Goal: Transaction & Acquisition: Download file/media

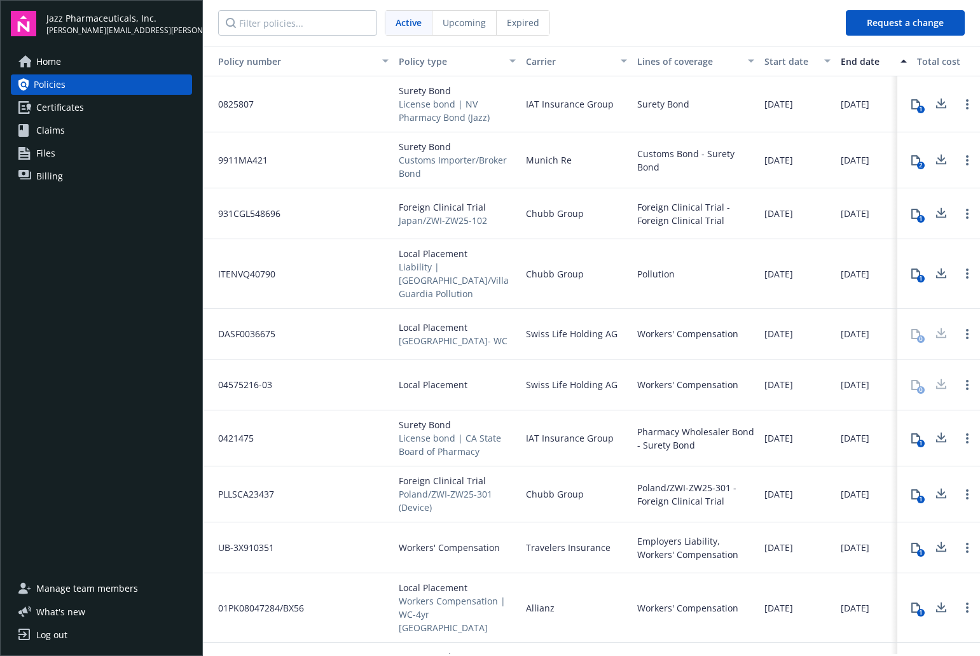
click at [50, 153] on span "Files" at bounding box center [45, 153] width 19 height 20
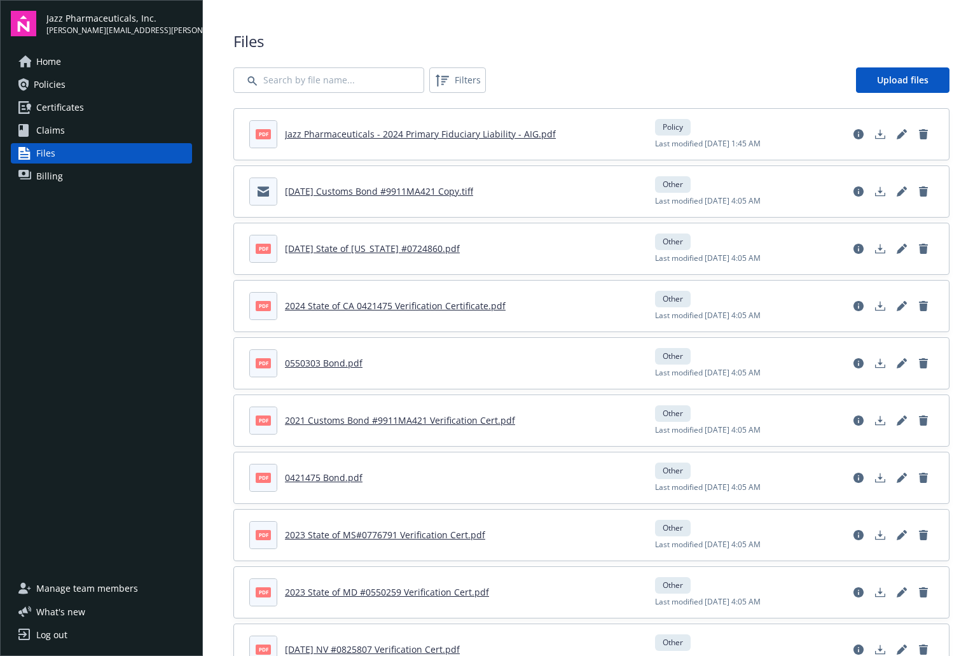
click at [52, 174] on span "Billing" at bounding box center [49, 176] width 27 height 20
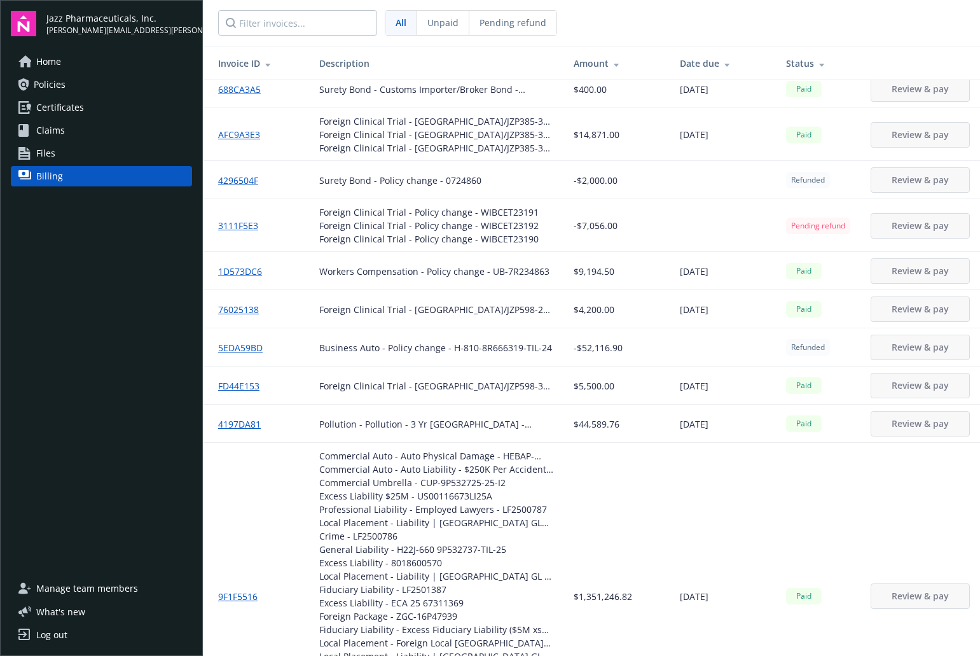
scroll to position [2989, 0]
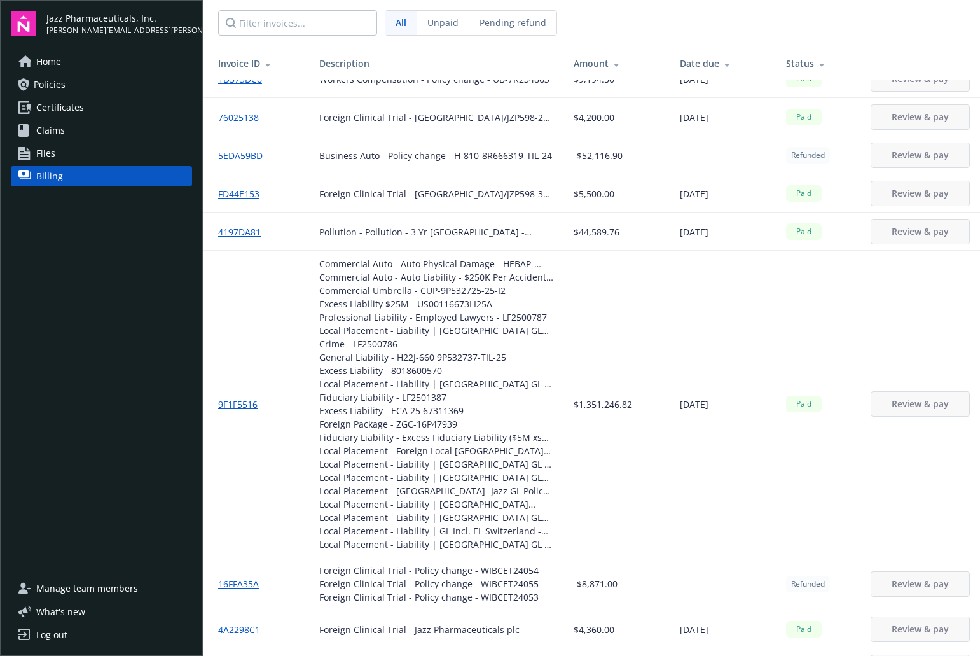
click at [691, 59] on div "Date due" at bounding box center [723, 63] width 86 height 13
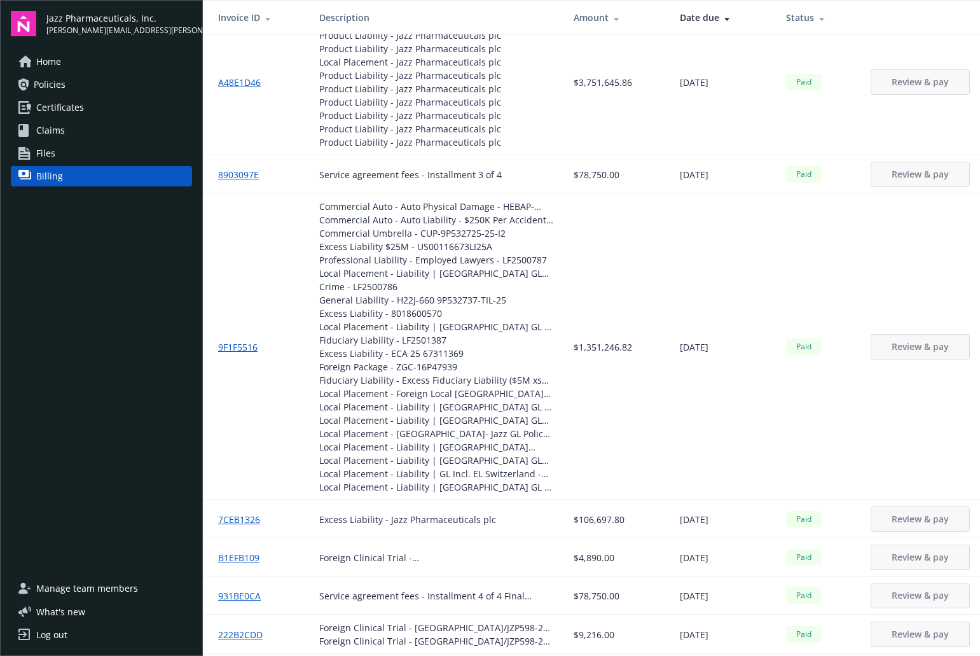
scroll to position [3010, 0]
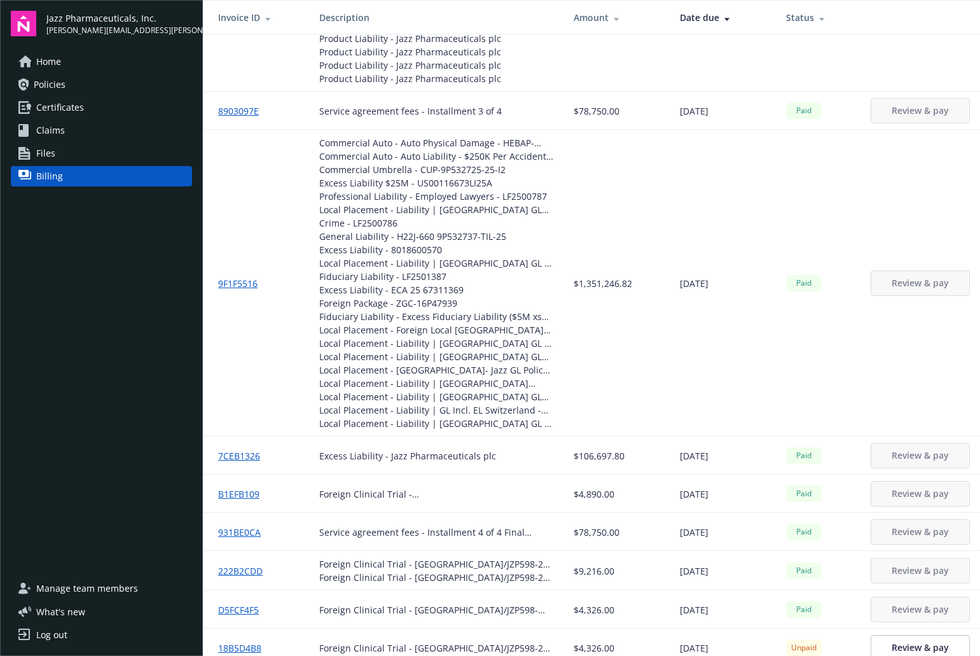
click at [238, 283] on link "9F1F5516" at bounding box center [243, 283] width 50 height 13
click at [52, 84] on span "Policies" at bounding box center [50, 84] width 32 height 20
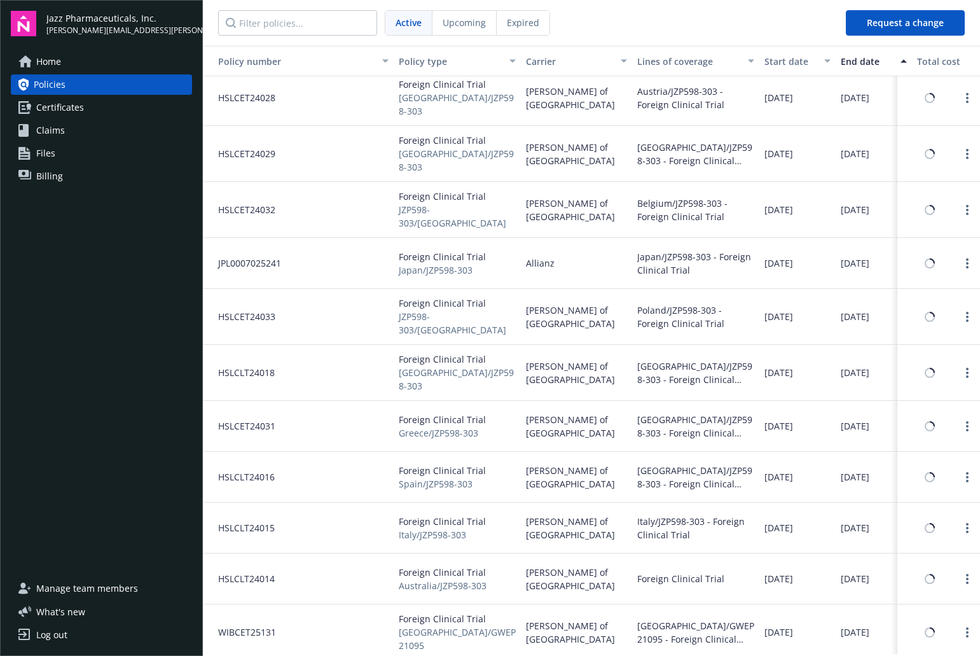
scroll to position [6809, 0]
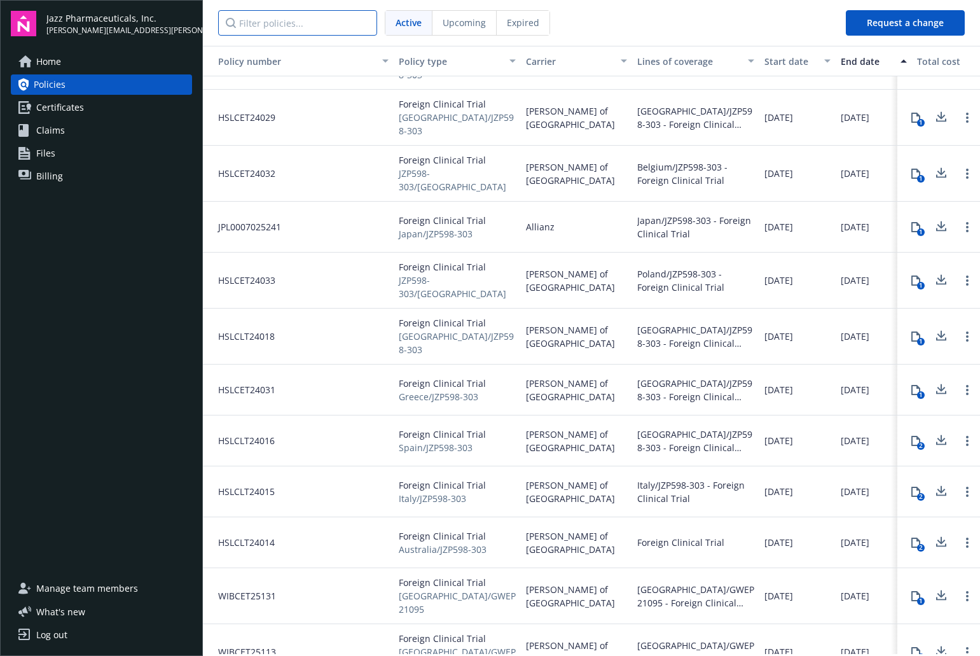
click at [314, 19] on input "Filter policies..." at bounding box center [297, 22] width 159 height 25
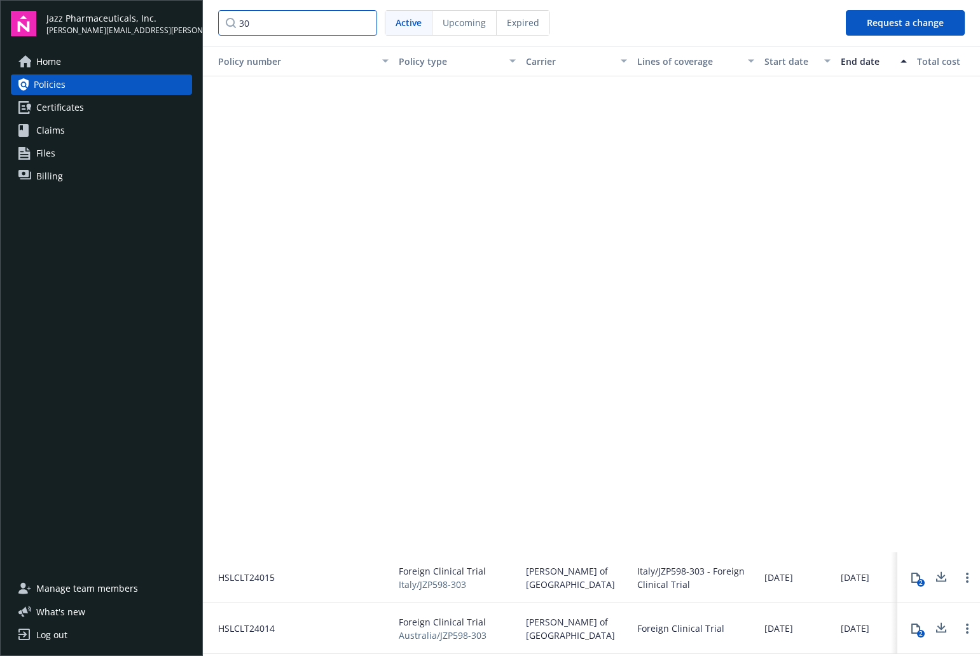
scroll to position [3151, 0]
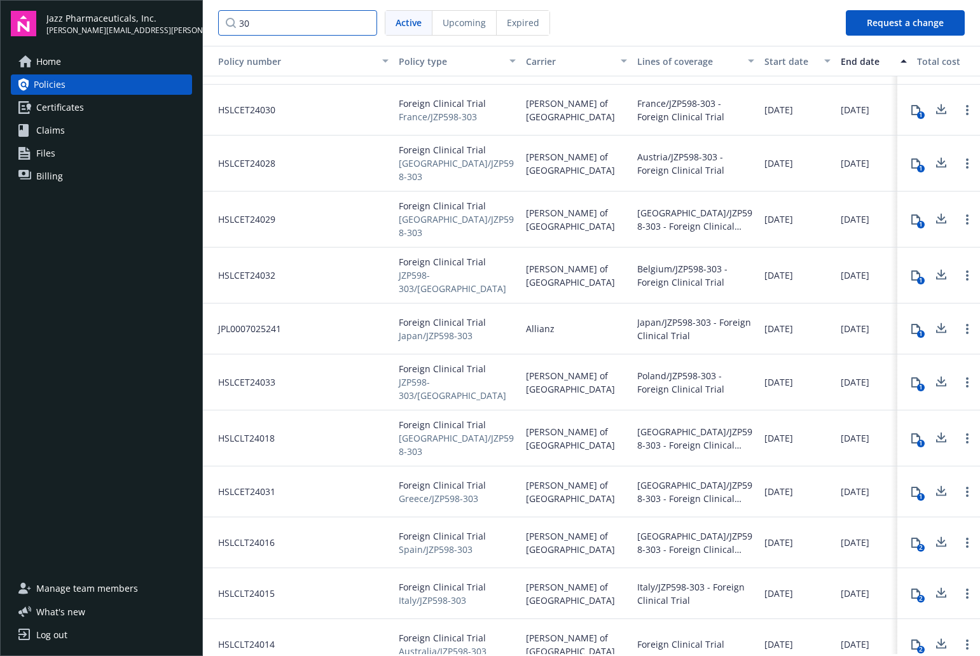
click at [314, 19] on input "30" at bounding box center [297, 22] width 159 height 25
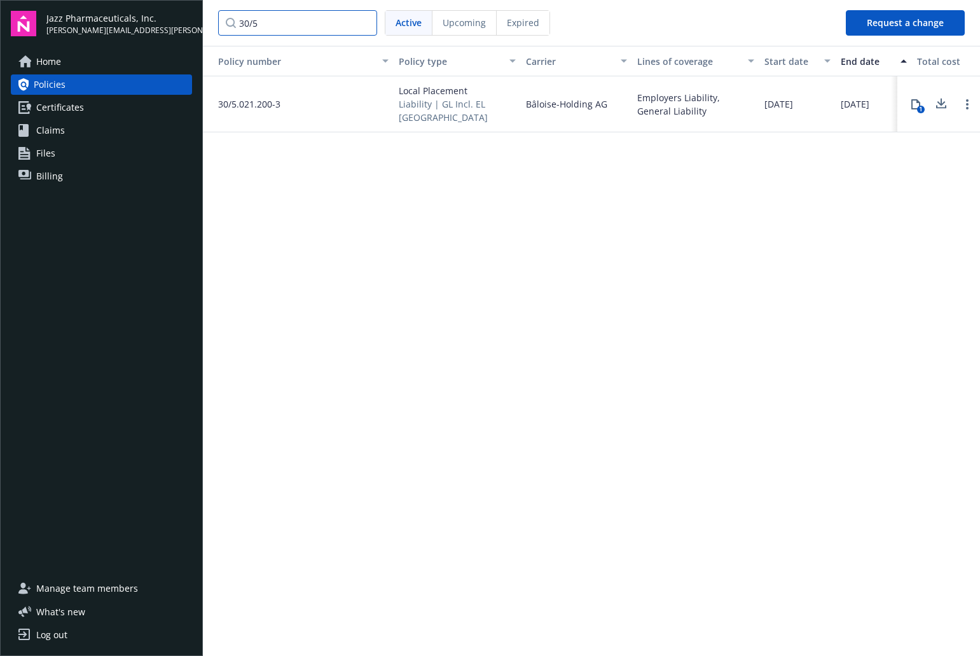
type input "30/5"
drag, startPoint x: 605, startPoint y: 102, endPoint x: 525, endPoint y: 103, distance: 80.1
click at [525, 103] on div "Bâloise-Holding AG" at bounding box center [576, 104] width 111 height 56
copy span "Bâloise-Holding AG"
click at [272, 25] on input "30/5" at bounding box center [297, 22] width 159 height 25
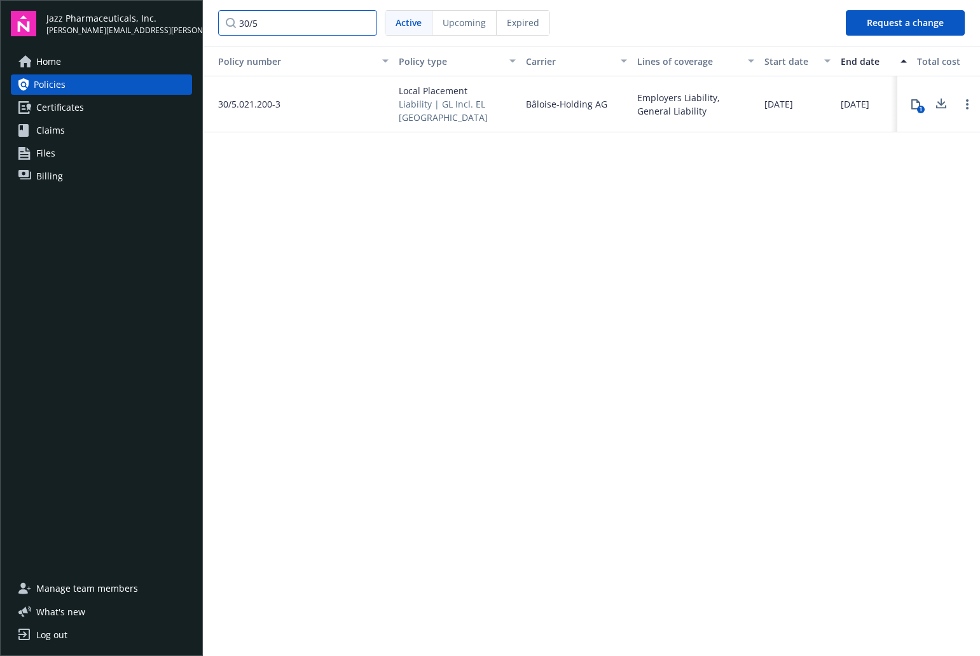
click at [362, 22] on input "30/5" at bounding box center [297, 22] width 159 height 25
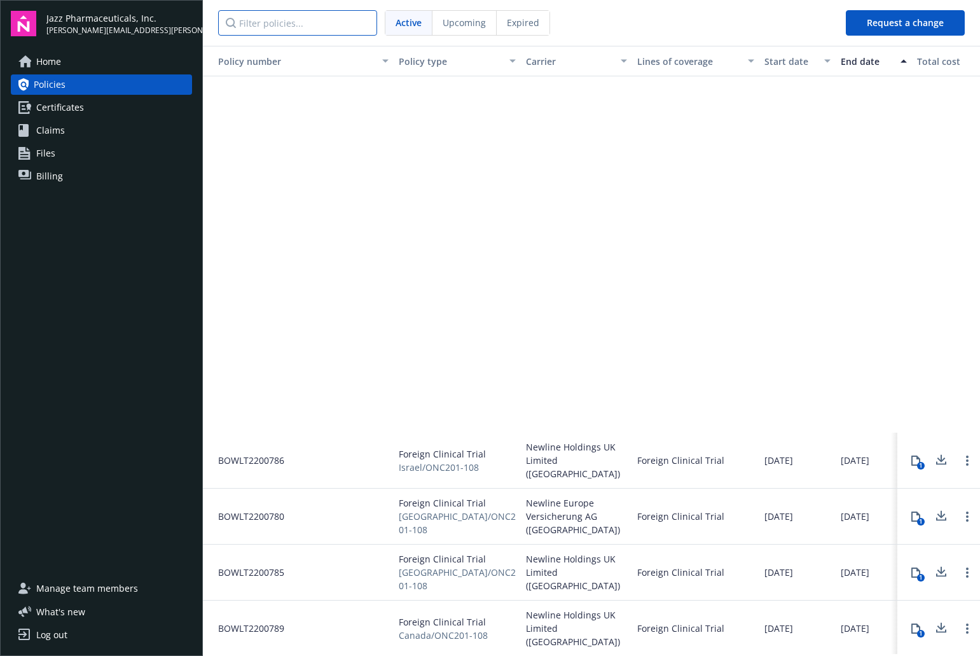
scroll to position [3752, 0]
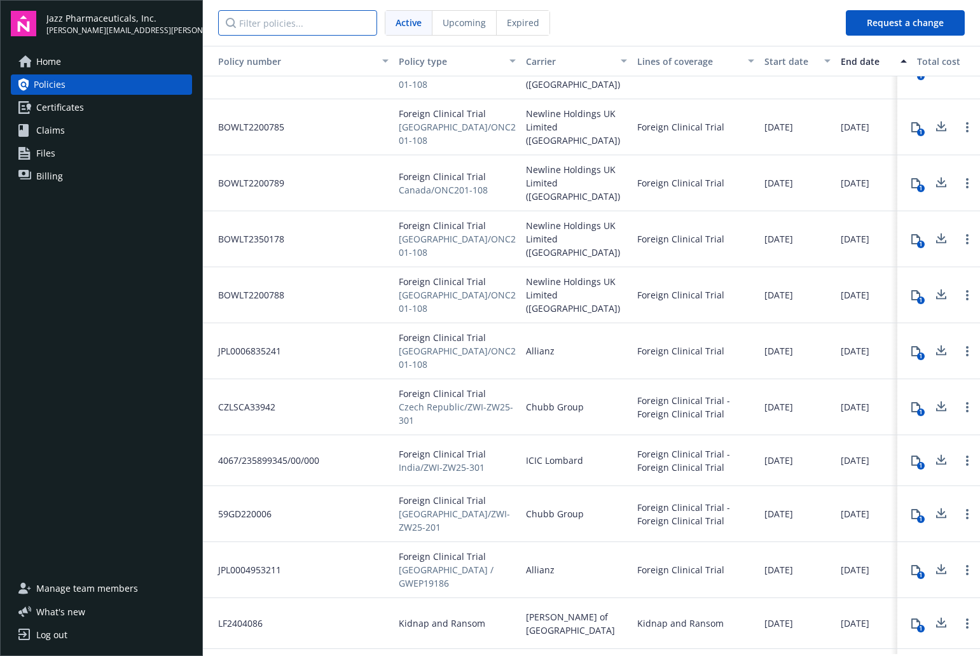
click at [260, 24] on input "Filter policies..." at bounding box center [297, 22] width 159 height 25
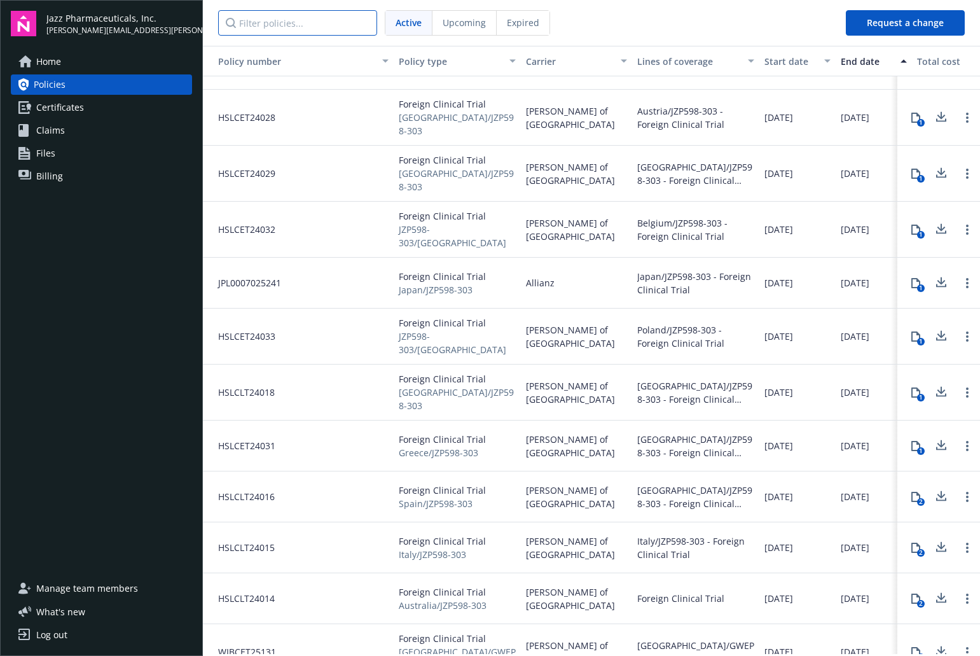
scroll to position [6809, 0]
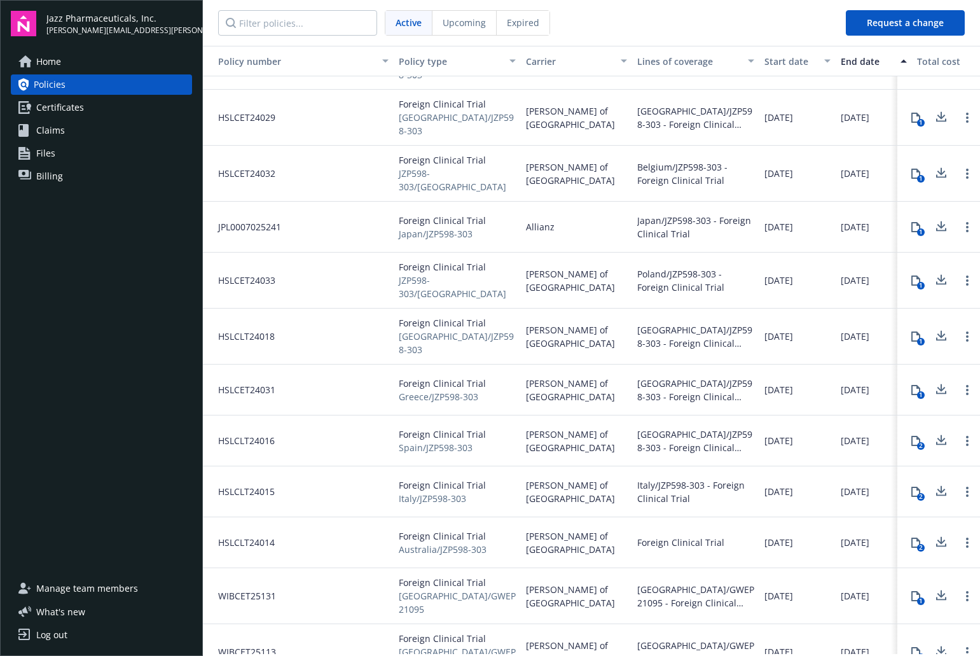
click at [614, 428] on div "Lloyd's of London" at bounding box center [576, 440] width 111 height 51
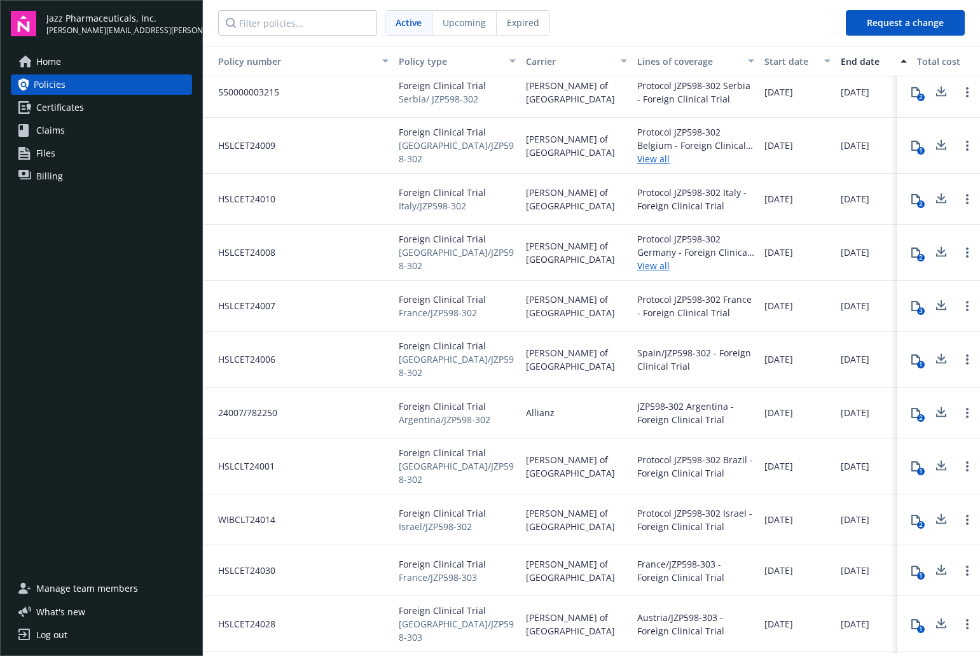
scroll to position [6252, 0]
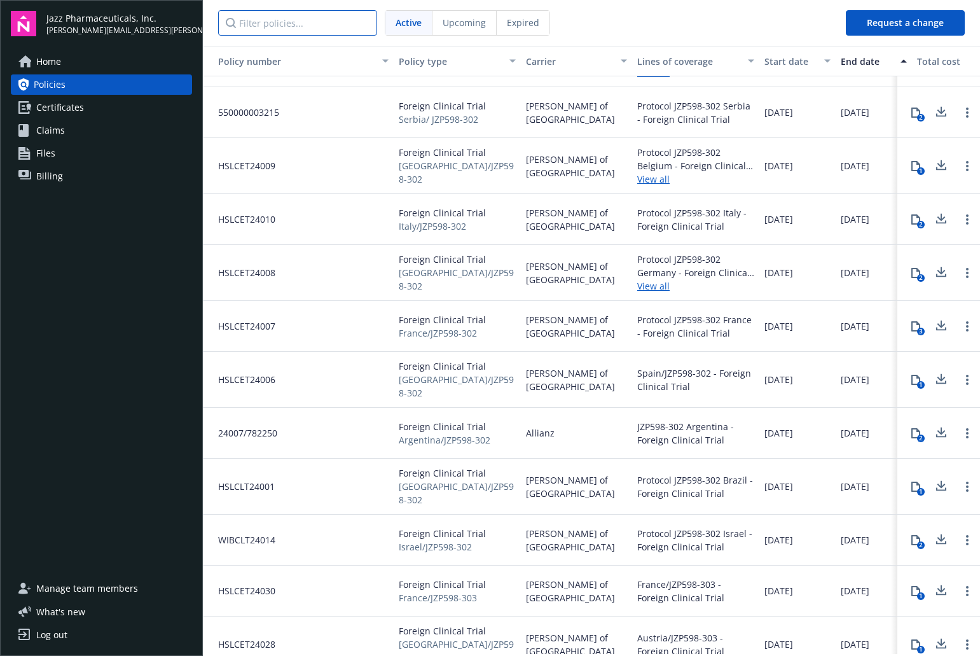
click at [254, 28] on input "Filter policies..." at bounding box center [297, 22] width 159 height 25
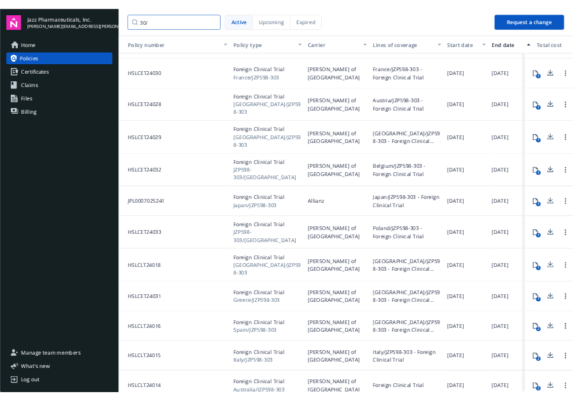
scroll to position [0, 0]
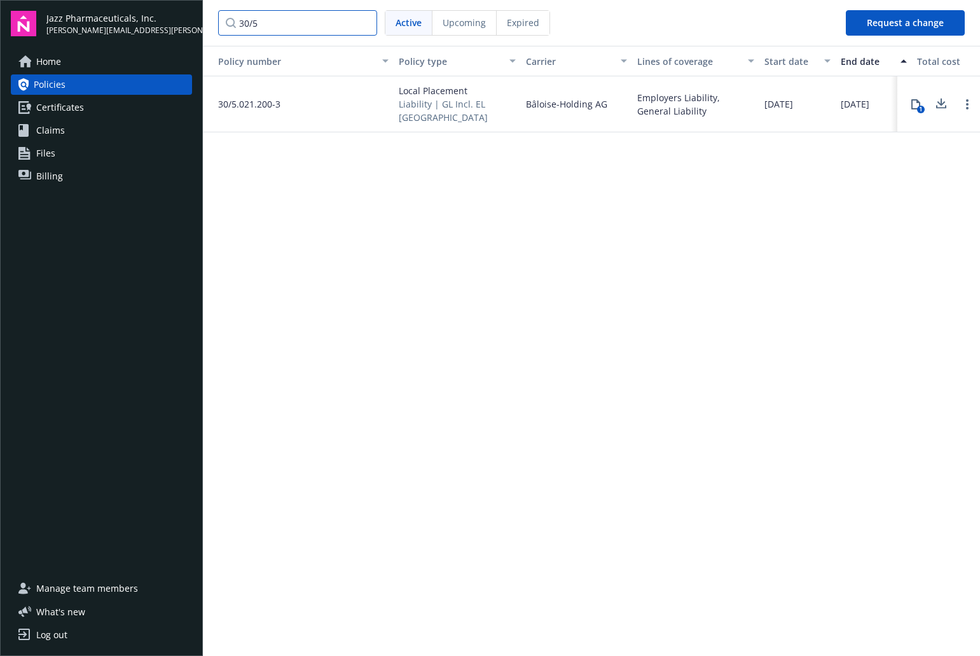
type input "30/5"
click at [427, 99] on span "Liability | GL Incl. EL Switzerland" at bounding box center [457, 110] width 117 height 27
click at [431, 90] on span "Local Placement" at bounding box center [457, 90] width 117 height 13
click at [273, 104] on span "30/5.021.200-3" at bounding box center [244, 103] width 72 height 13
click at [576, 108] on span "Bâloise-Holding AG" at bounding box center [566, 103] width 81 height 13
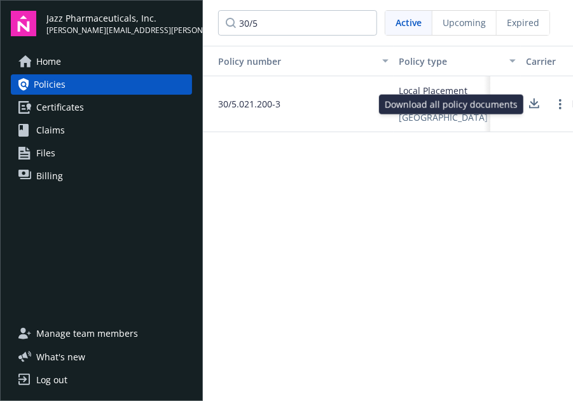
click at [536, 106] on icon at bounding box center [534, 104] width 15 height 16
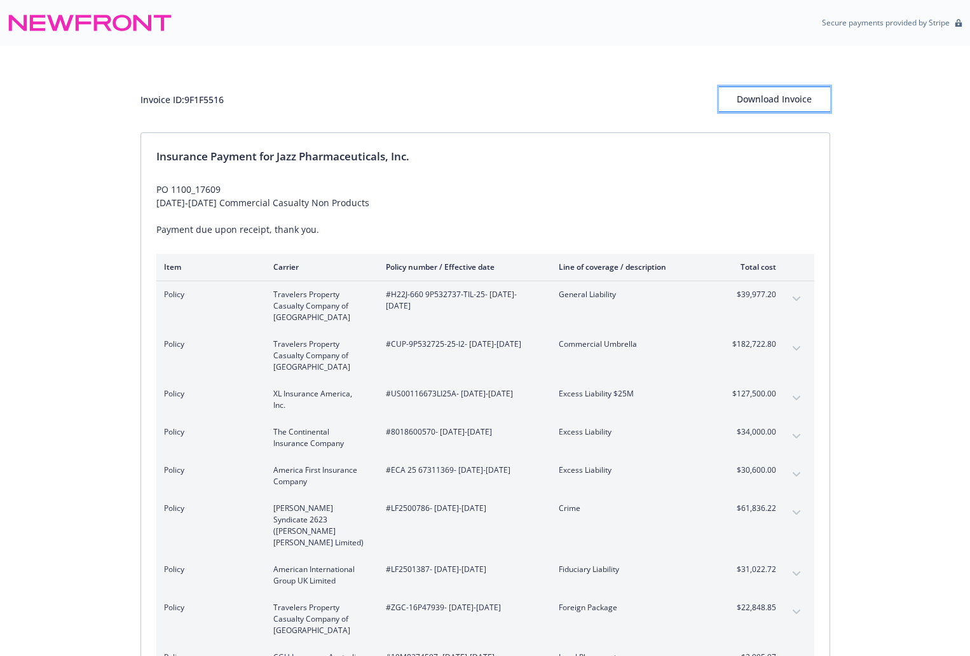
click at [758, 100] on div "Download Invoice" at bounding box center [774, 99] width 111 height 24
